Goal: Task Accomplishment & Management: Use online tool/utility

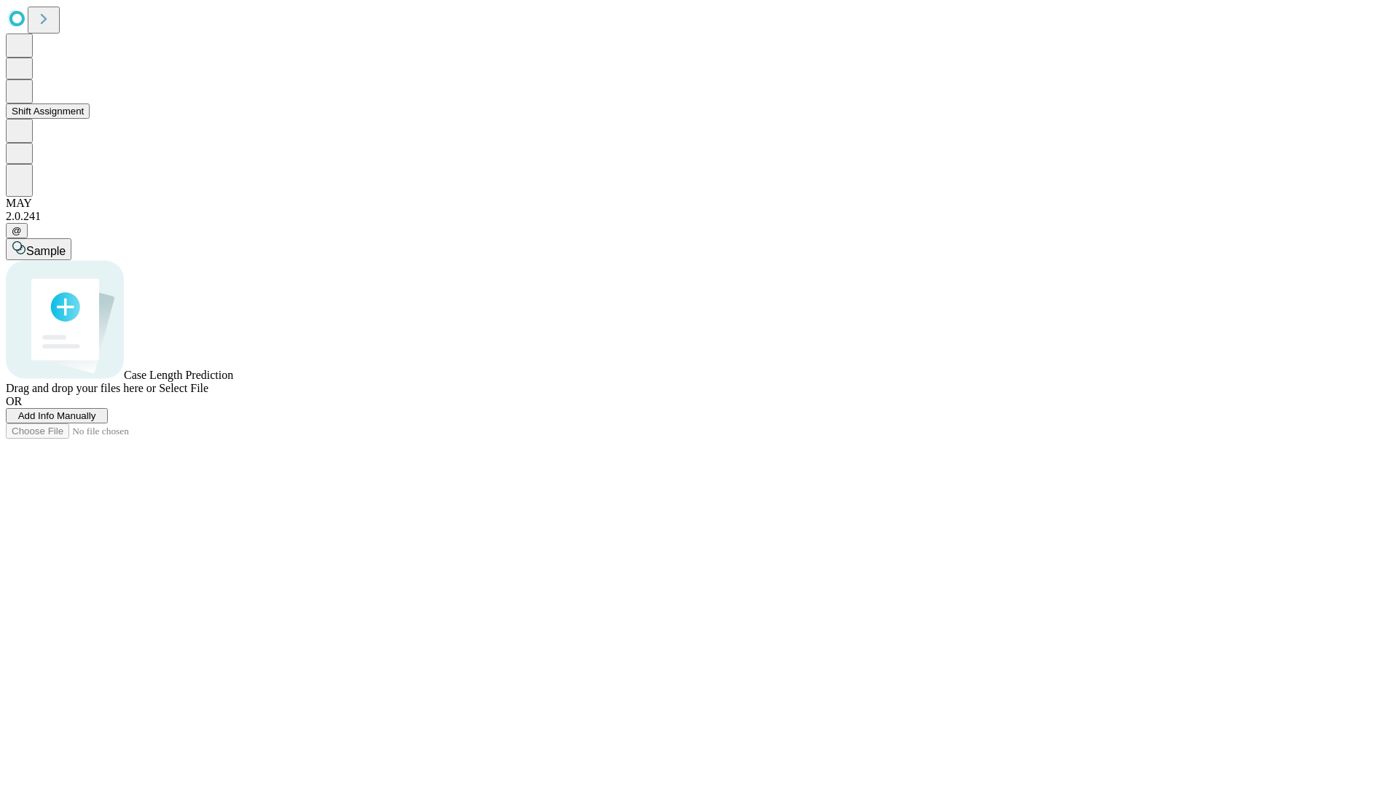
click at [90, 119] on button "Shift Assignment" at bounding box center [48, 110] width 84 height 15
